Goal: Entertainment & Leisure: Consume media (video, audio)

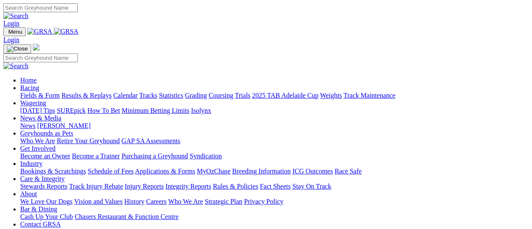
click at [39, 92] on link "Fields & Form" at bounding box center [40, 95] width 40 height 7
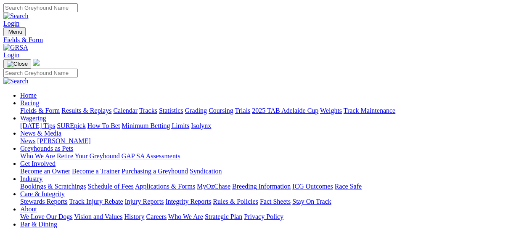
click at [98, 107] on link "Results & Replays" at bounding box center [86, 110] width 50 height 7
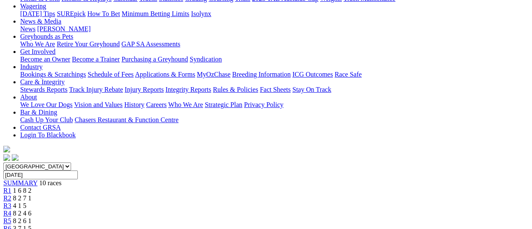
scroll to position [168, 0]
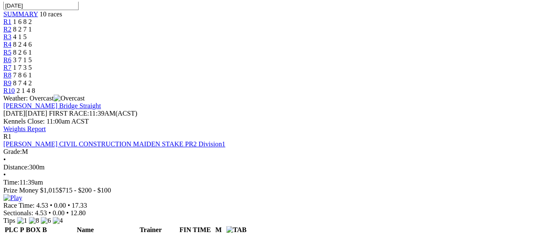
scroll to position [392, 0]
